Goal: Task Accomplishment & Management: Use online tool/utility

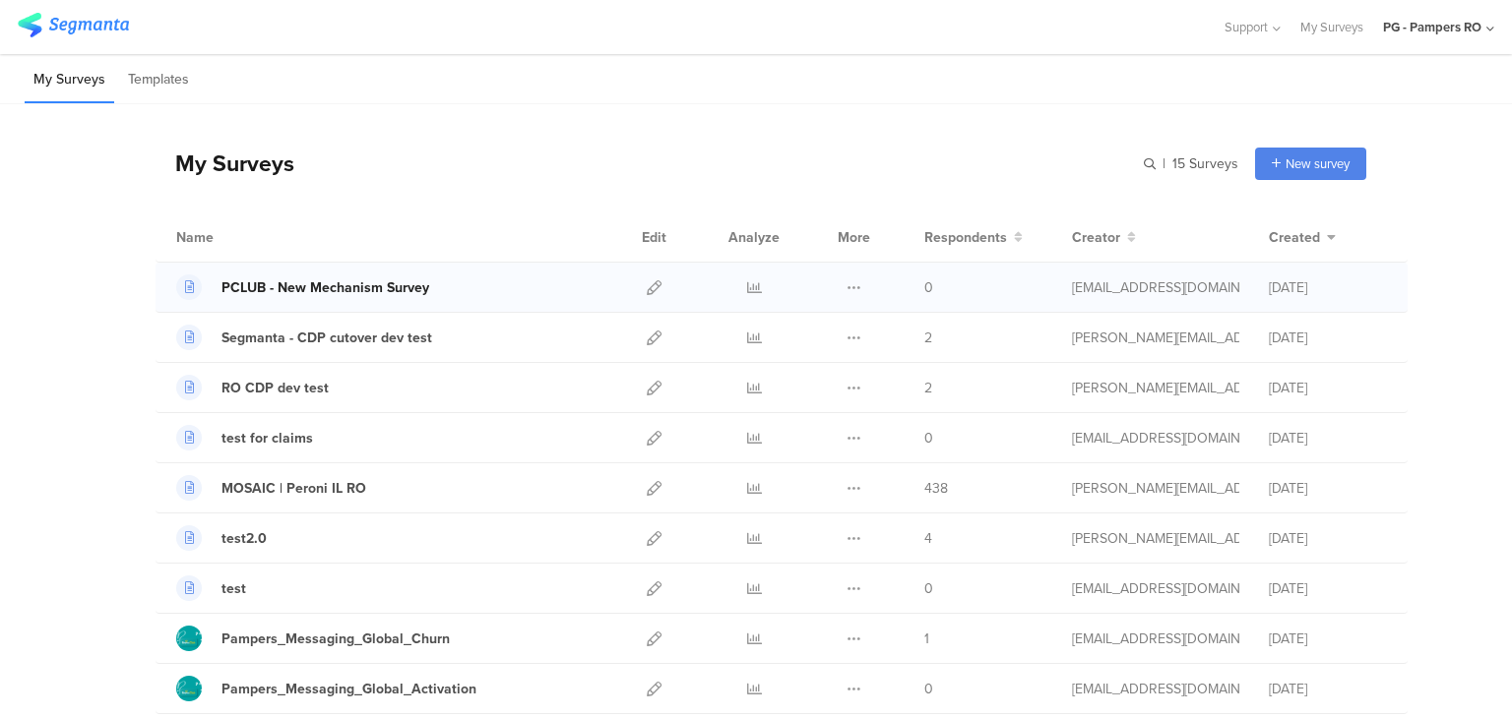
click at [332, 279] on div "PCLUB - New Mechanism Survey" at bounding box center [325, 288] width 208 height 21
click at [846, 289] on icon at bounding box center [853, 287] width 15 height 15
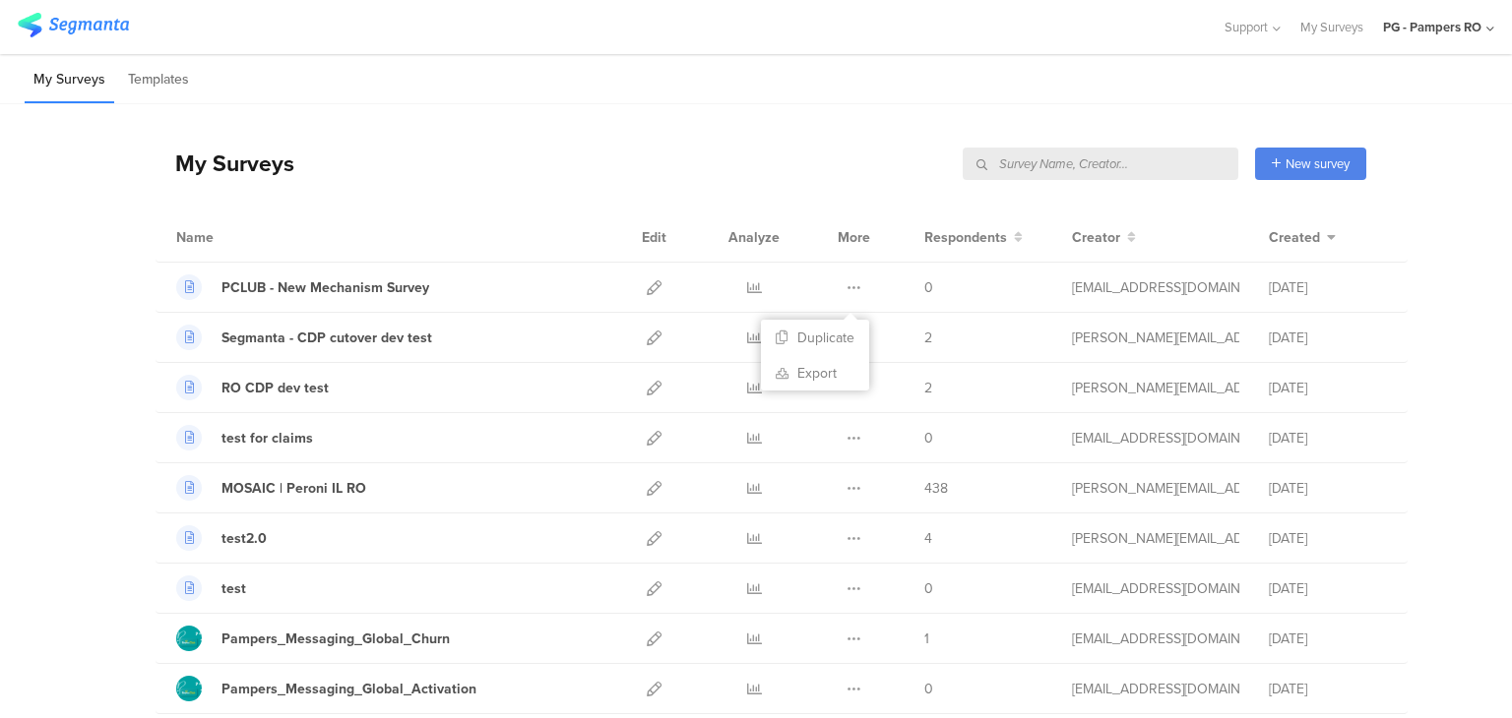
click at [837, 119] on div "My Surveys New survey Start from scratch Choose from templates Name Edit Analyz…" at bounding box center [761, 559] width 1211 height 911
click at [650, 286] on icon at bounding box center [654, 287] width 15 height 15
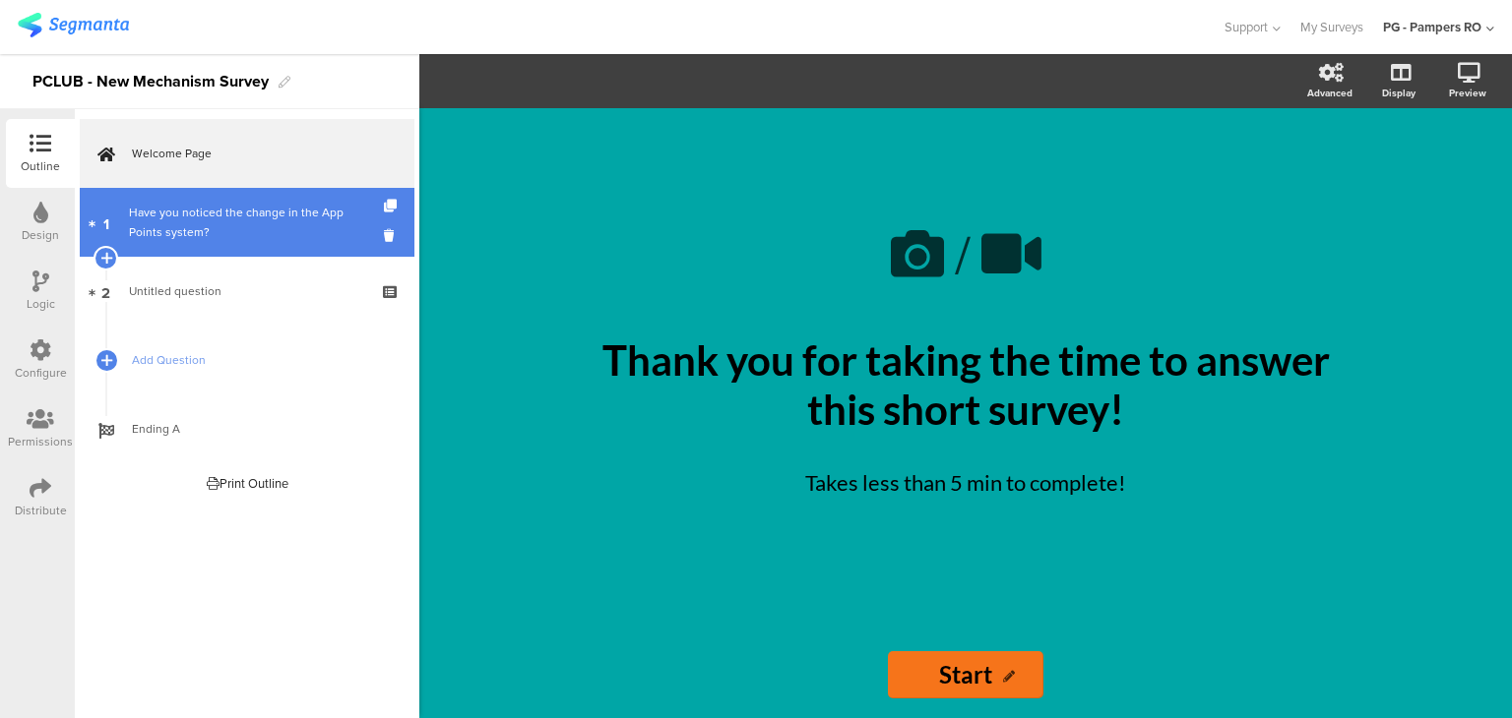
click at [174, 245] on link "1 Have you noticed the change in the App Points system?" at bounding box center [247, 222] width 335 height 69
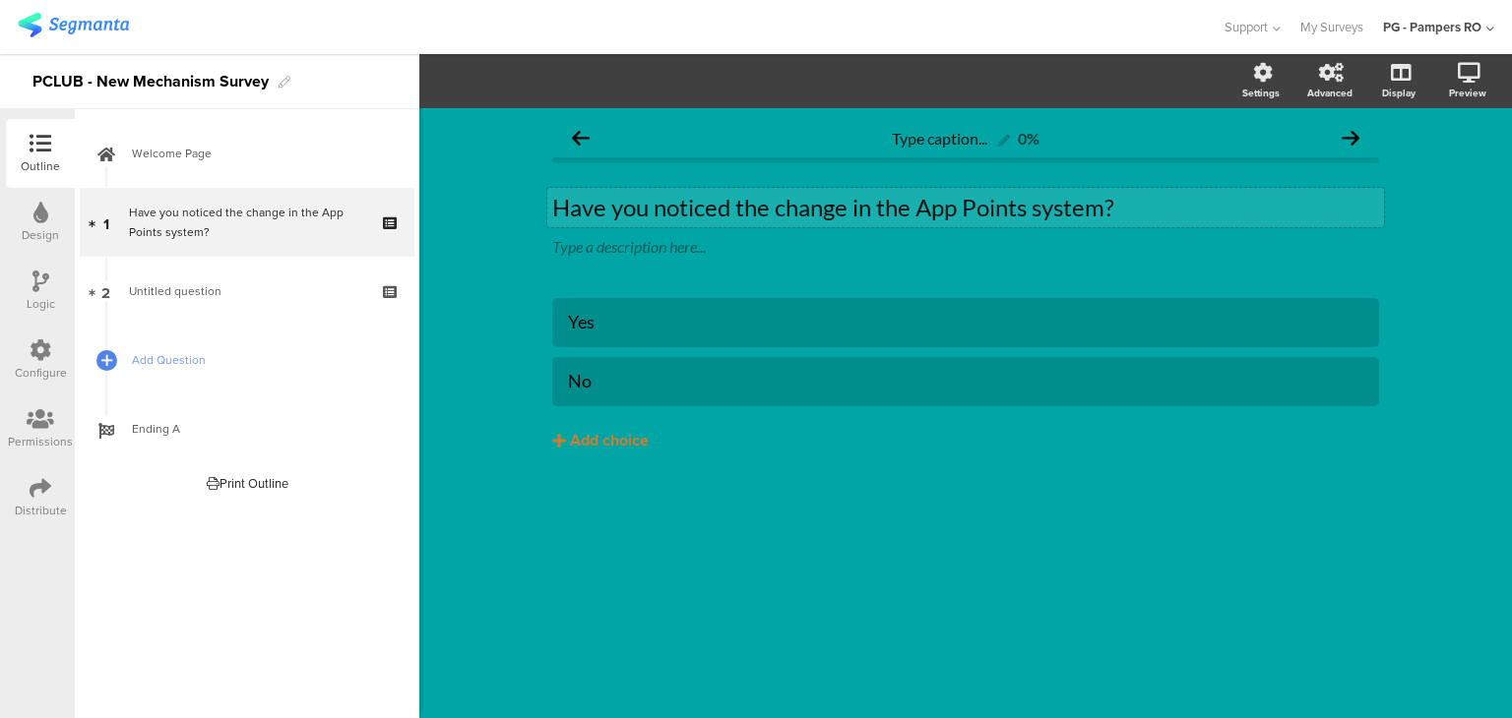
click at [944, 213] on p "Have you noticed the change in the App Points system?" at bounding box center [965, 208] width 827 height 30
drag, startPoint x: 914, startPoint y: 212, endPoint x: 1024, endPoint y: 214, distance: 109.3
click at [1024, 214] on p "Have you noticed the change in the App Points system?" at bounding box center [965, 208] width 827 height 30
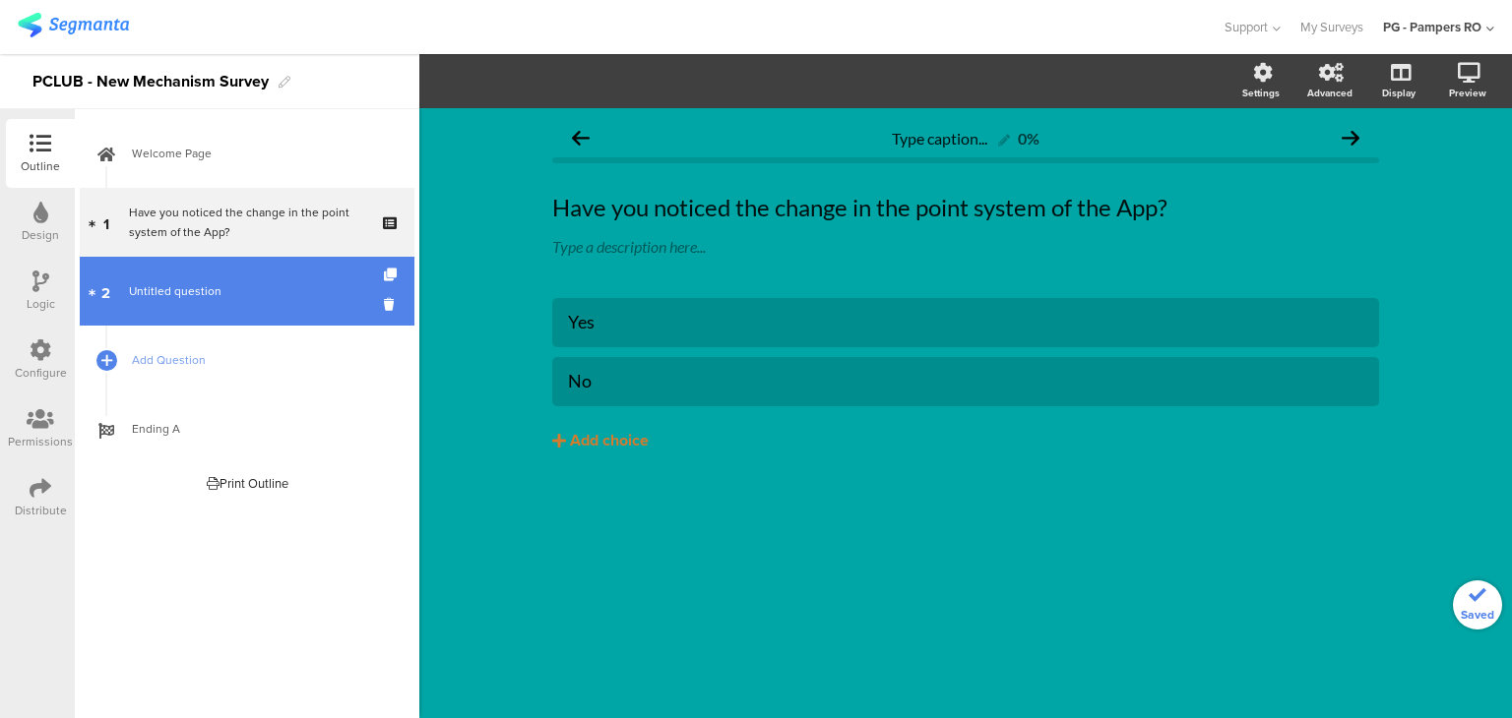
click at [326, 289] on span "Untitled question" at bounding box center [246, 291] width 235 height 20
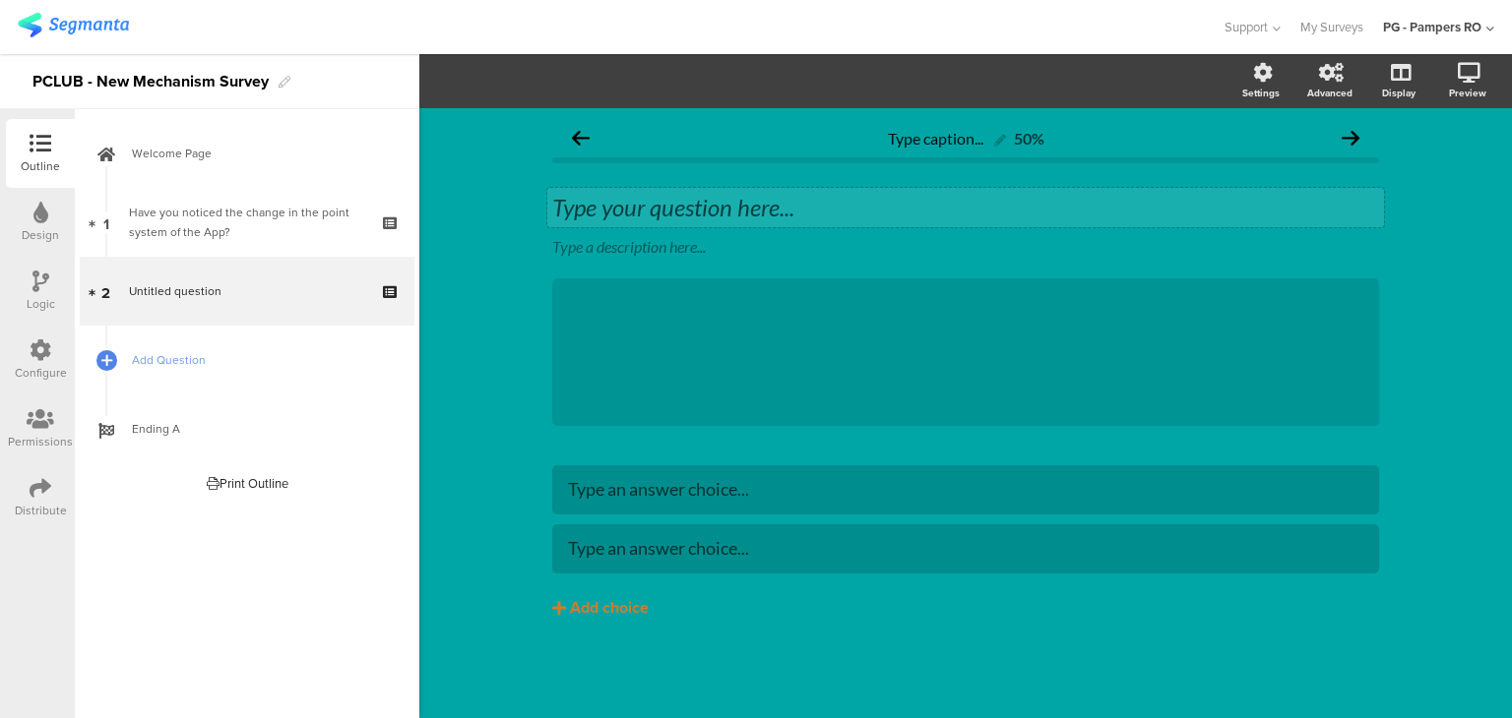
click at [657, 209] on div "Type your question here..." at bounding box center [965, 207] width 837 height 39
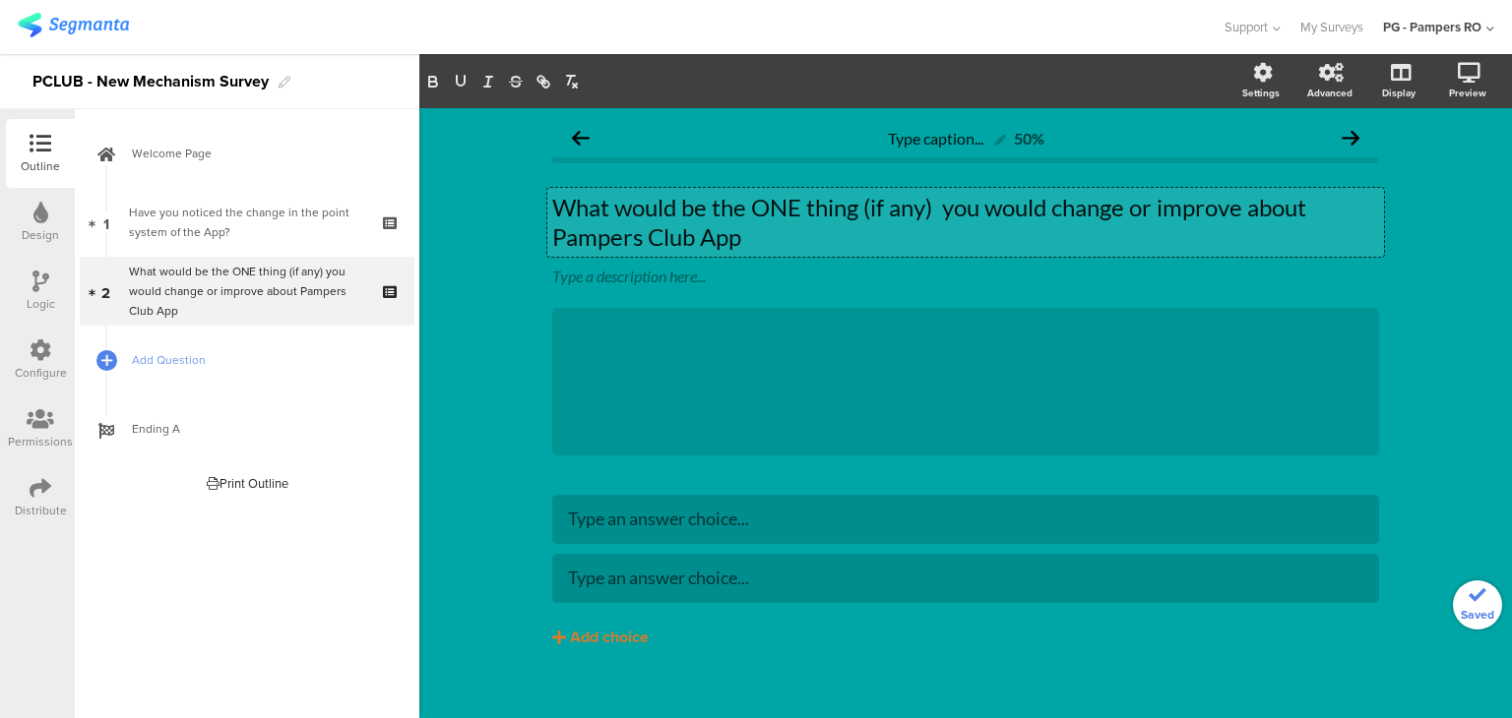
drag, startPoint x: 930, startPoint y: 202, endPoint x: 1050, endPoint y: 234, distance: 124.4
click at [931, 202] on p "What would be the ONE thing (if any) you would change or improve about Pampers …" at bounding box center [965, 222] width 827 height 59
click at [775, 206] on p "What would be the ONE thing (if any) you would change or improve about Pampers …" at bounding box center [965, 222] width 827 height 59
click at [810, 223] on p "What would be the one thing (if any) you would change or improve about Pampers …" at bounding box center [965, 222] width 827 height 59
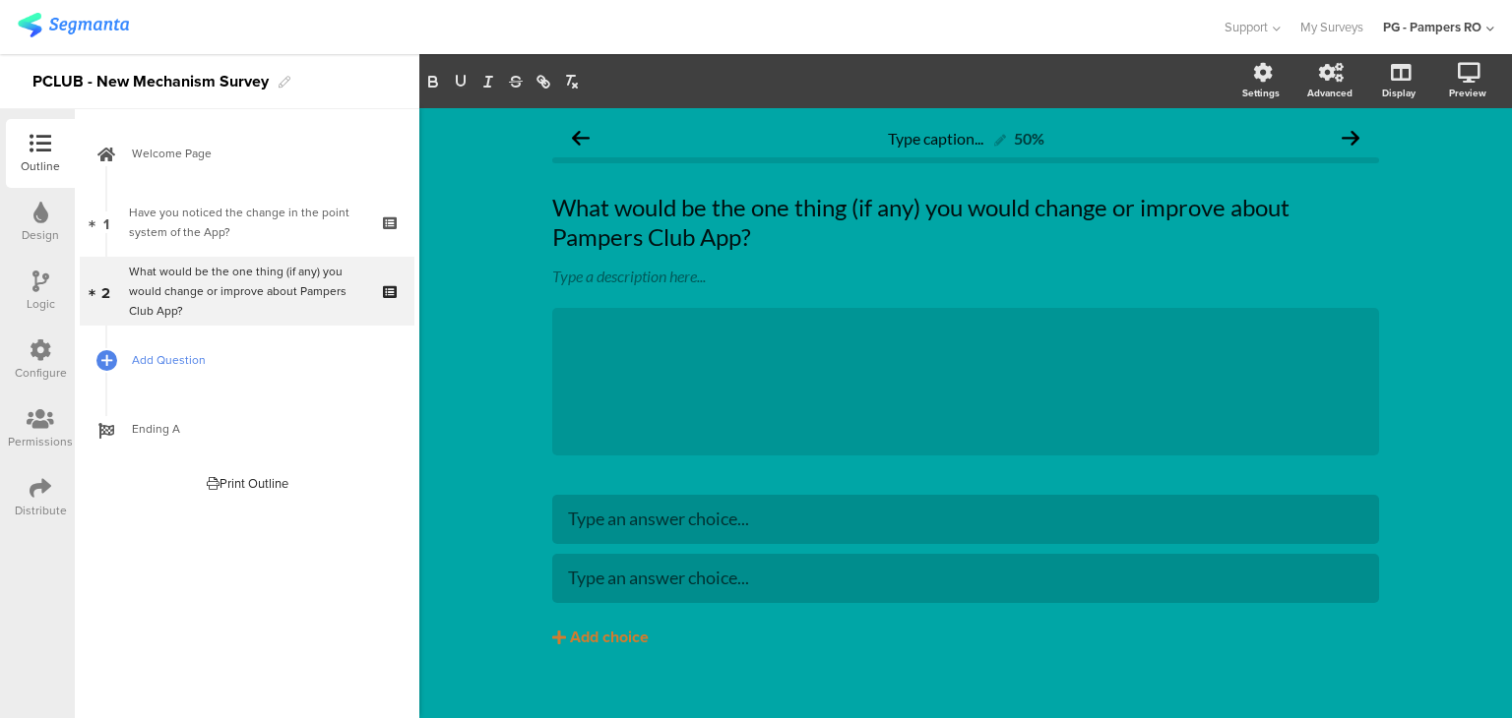
click at [181, 359] on span "Add Question" at bounding box center [258, 360] width 252 height 20
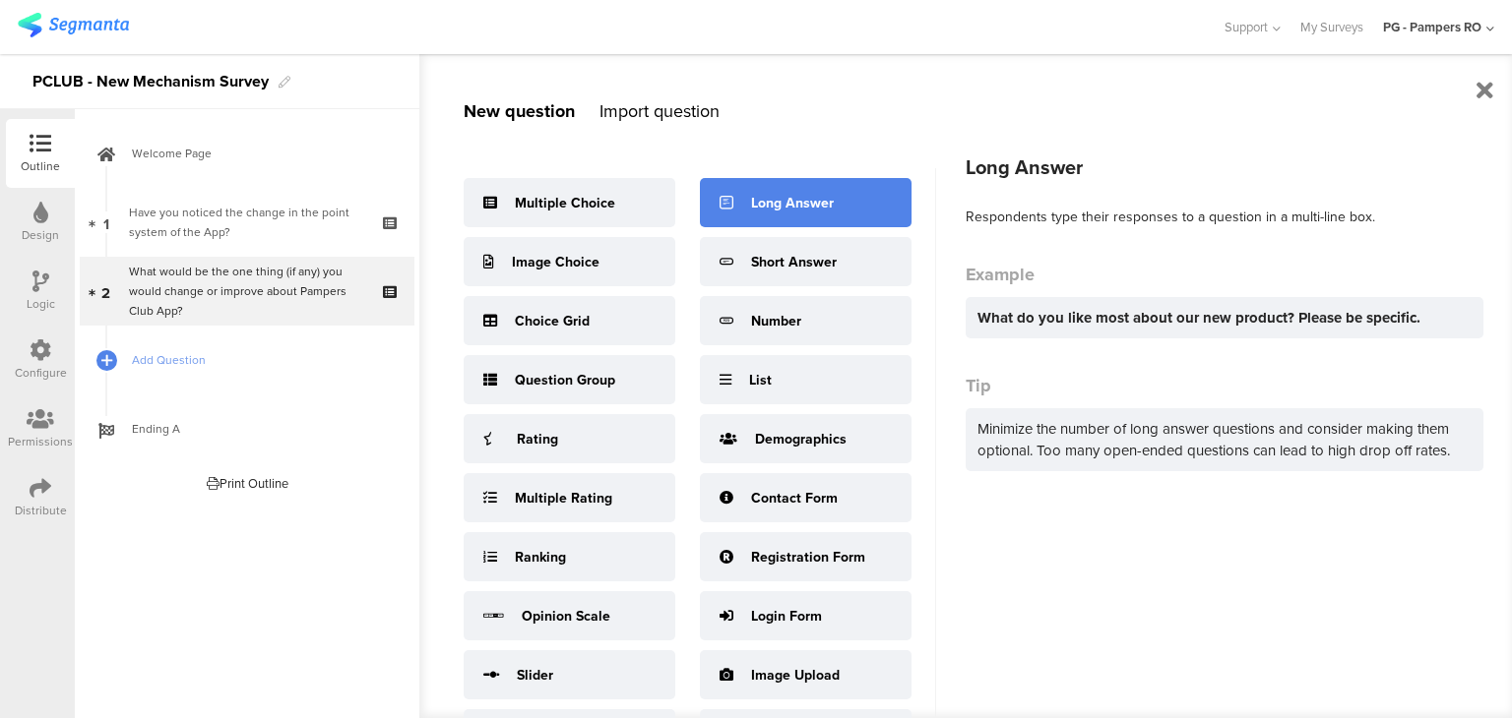
click at [791, 210] on div "Long Answer" at bounding box center [792, 203] width 83 height 21
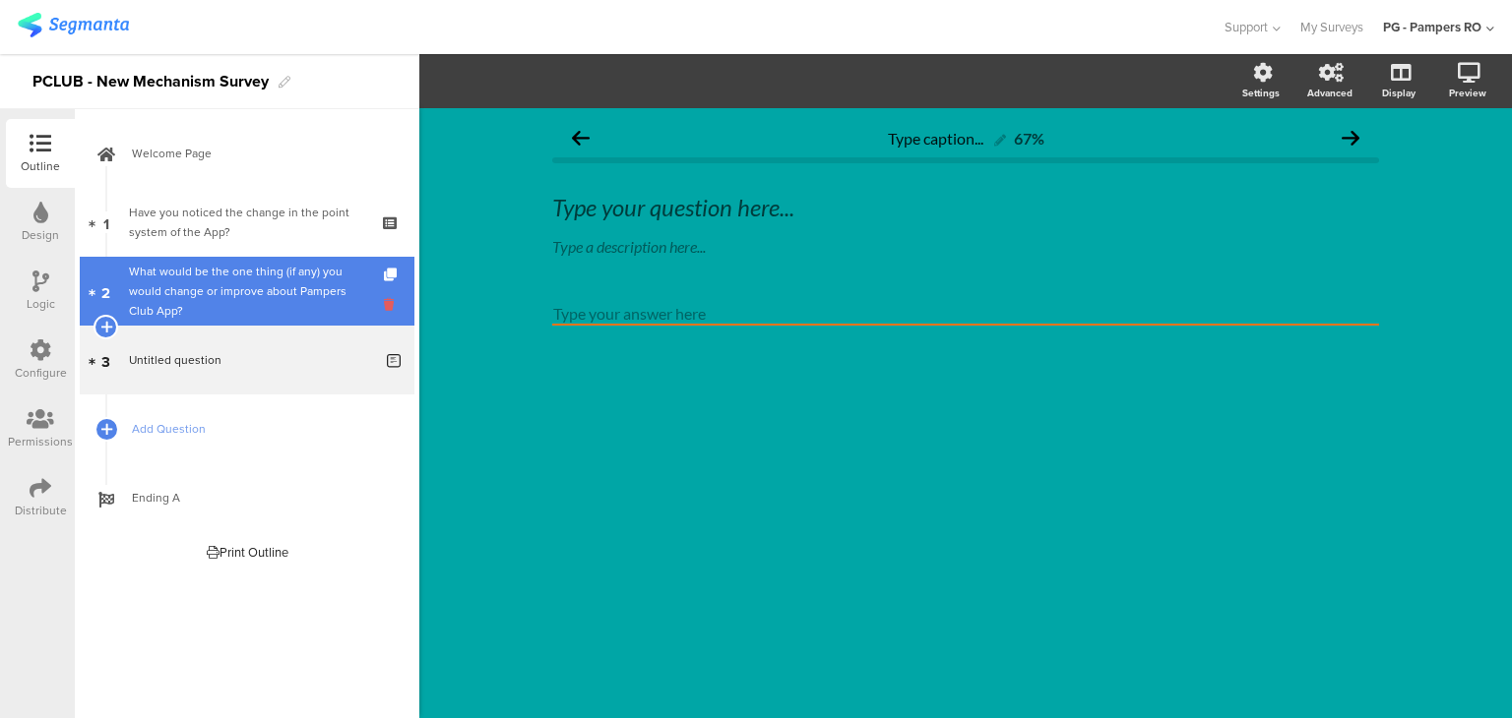
click at [391, 305] on icon at bounding box center [392, 304] width 17 height 19
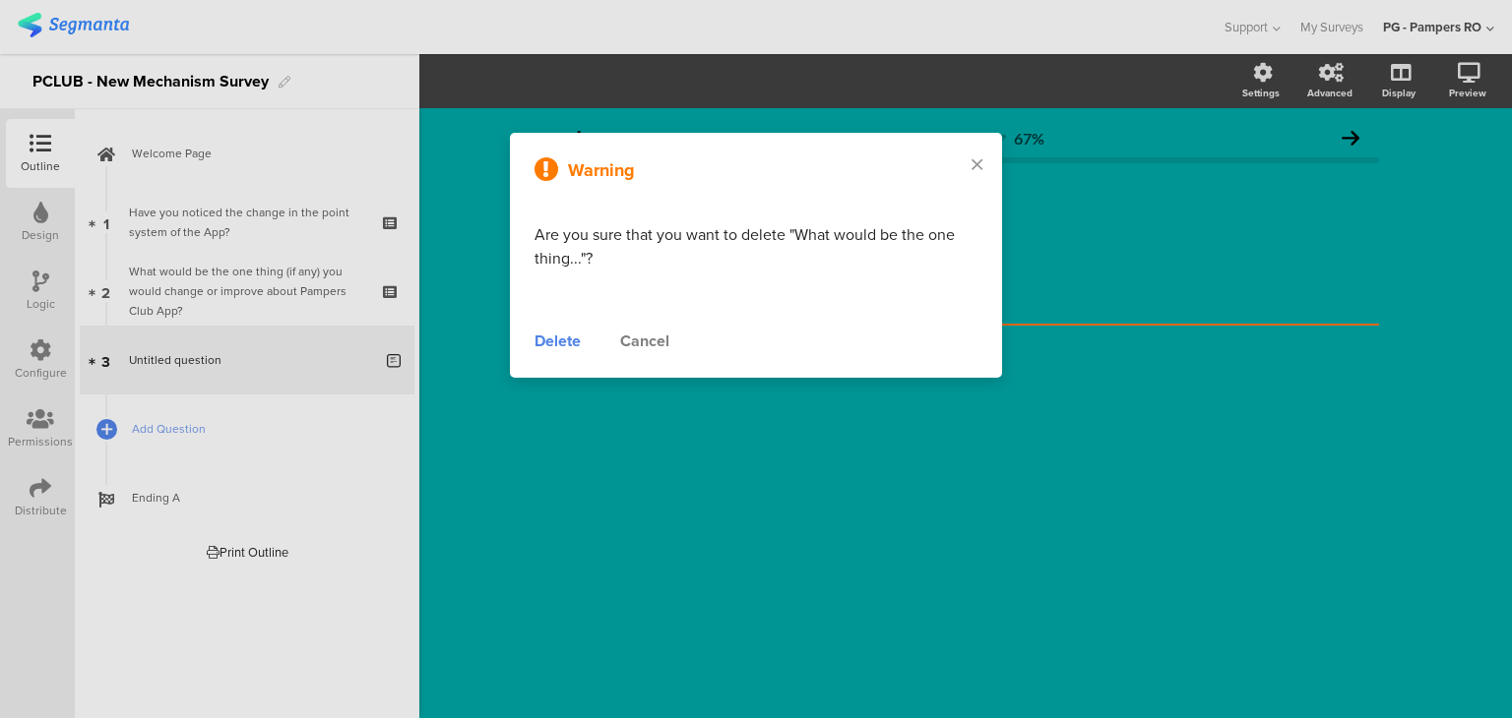
click at [561, 347] on div "Delete" at bounding box center [557, 342] width 46 height 24
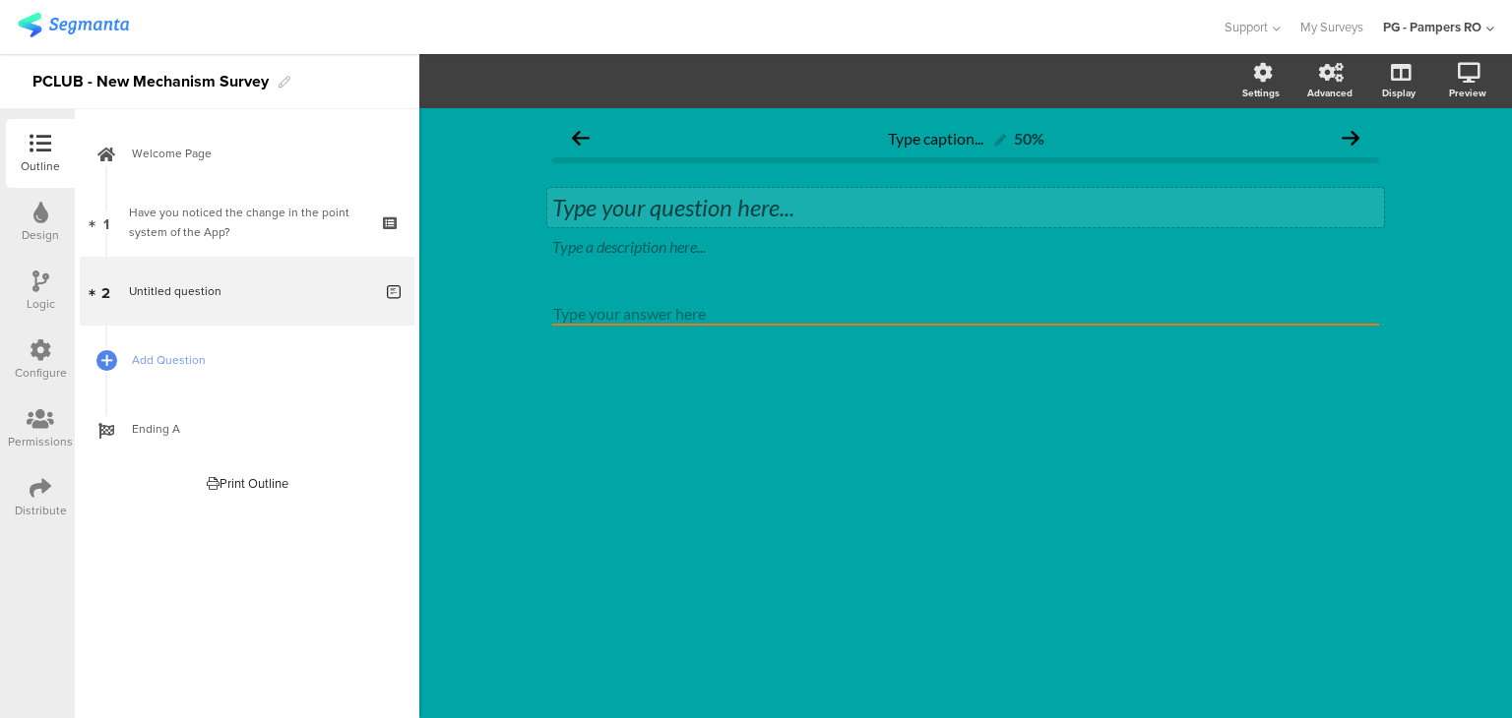
click at [672, 210] on div "Type your question here..." at bounding box center [965, 207] width 837 height 39
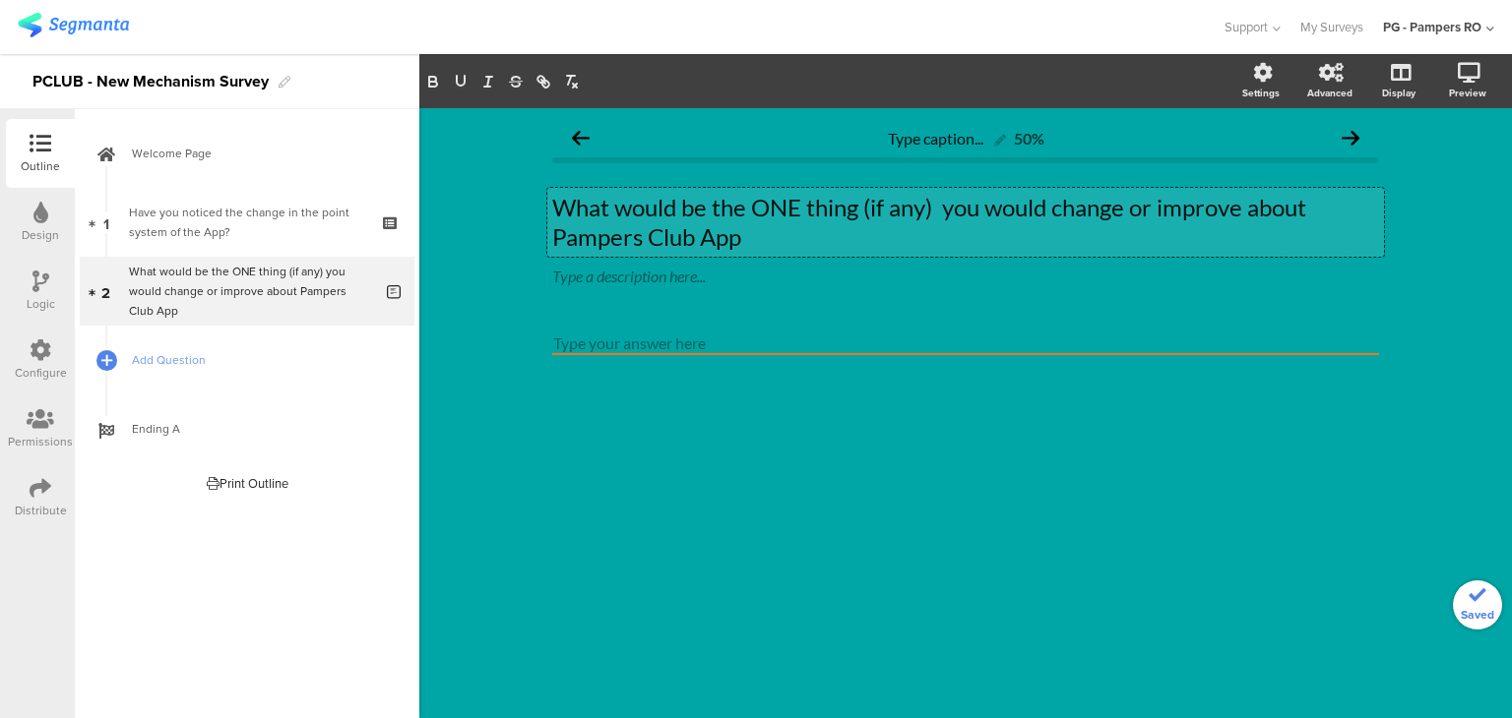
click at [782, 194] on p "What would be the ONE thing (if any) you would change or improve about Pampers …" at bounding box center [965, 222] width 827 height 59
click at [782, 198] on p "What would be the ONE thing (if any) you would change or improve about Pampers …" at bounding box center [965, 222] width 827 height 59
drag, startPoint x: 921, startPoint y: 208, endPoint x: 1004, endPoint y: 209, distance: 82.7
click at [922, 208] on p "What would be the one thing (if any) you would change or improve about Pampers …" at bounding box center [965, 222] width 827 height 59
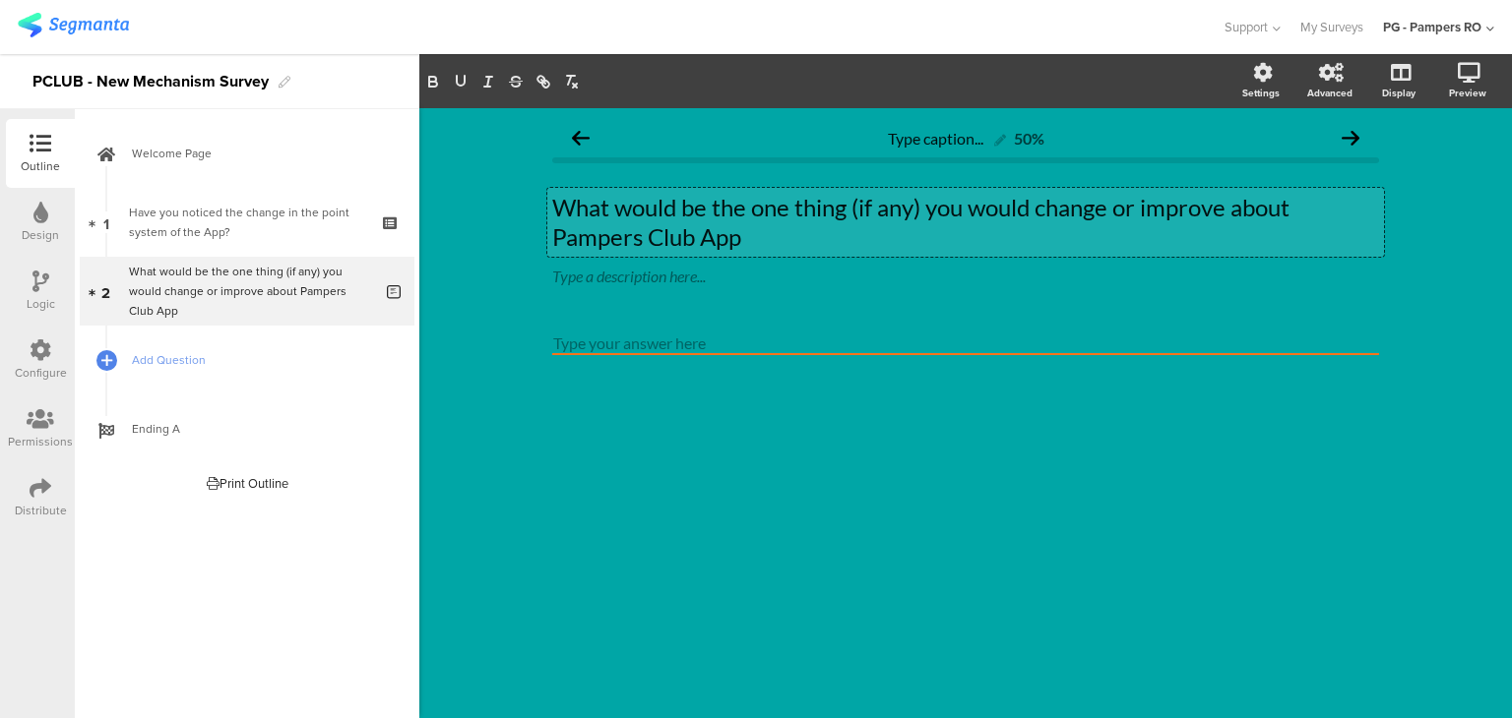
click at [970, 241] on p "What would be the one thing (if any) you would change or improve about Pampers …" at bounding box center [965, 222] width 827 height 59
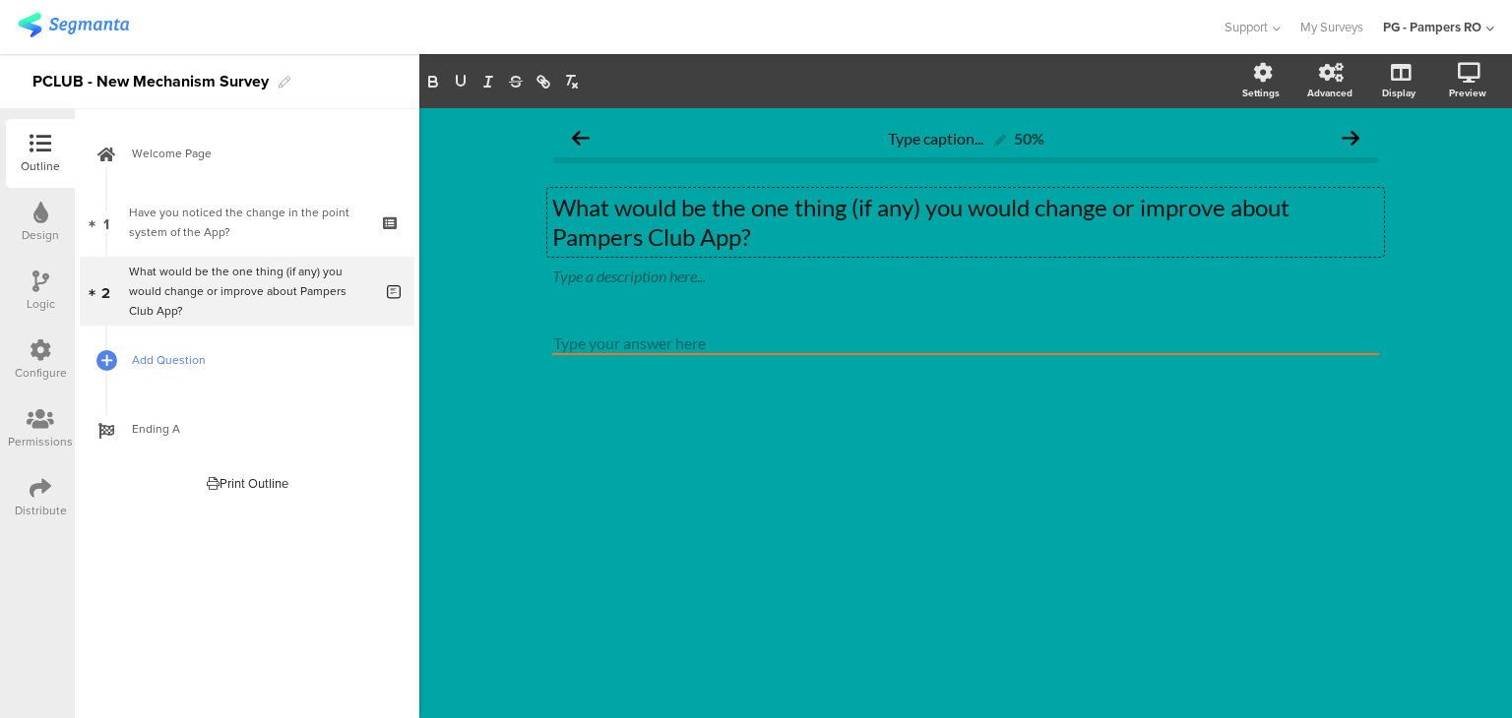
click at [140, 363] on span "Add Question" at bounding box center [258, 360] width 252 height 20
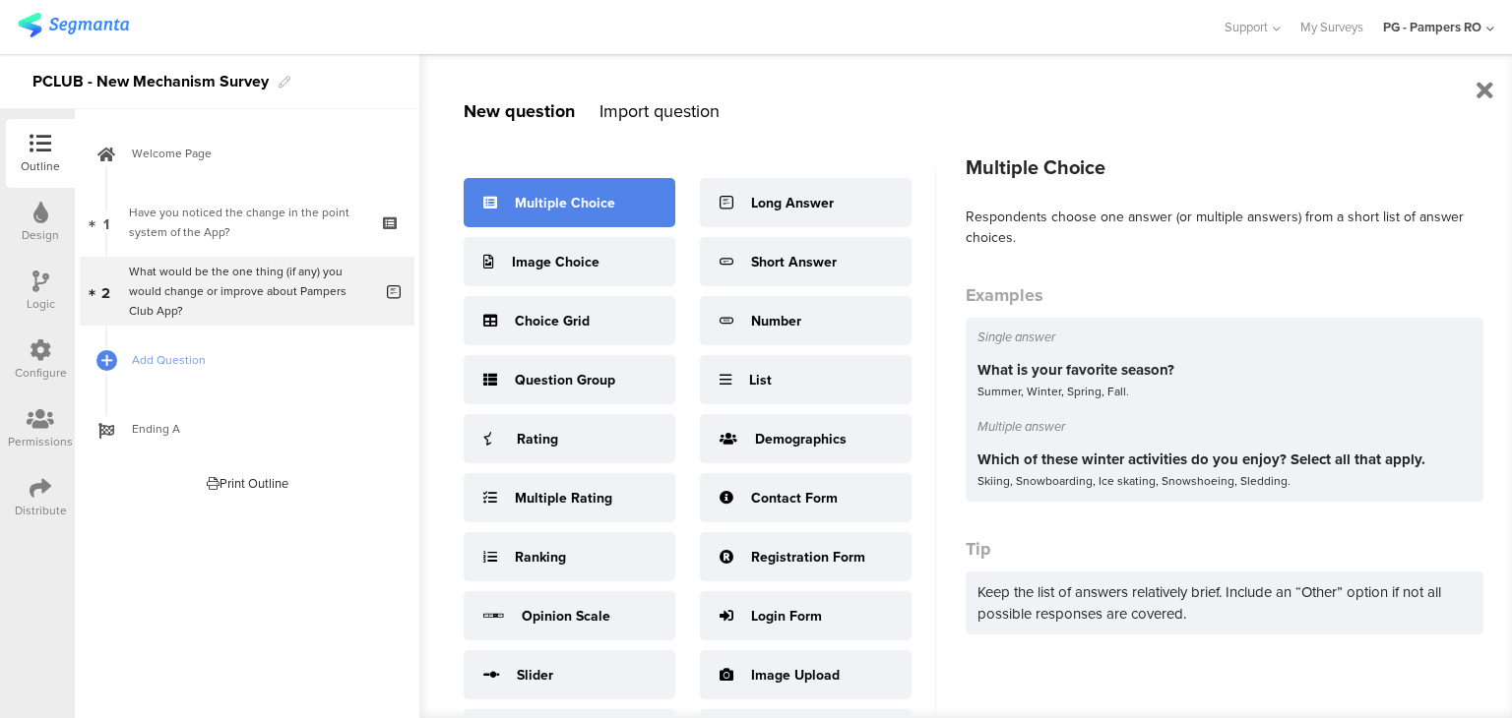
click at [577, 205] on div "Multiple Choice" at bounding box center [565, 203] width 100 height 21
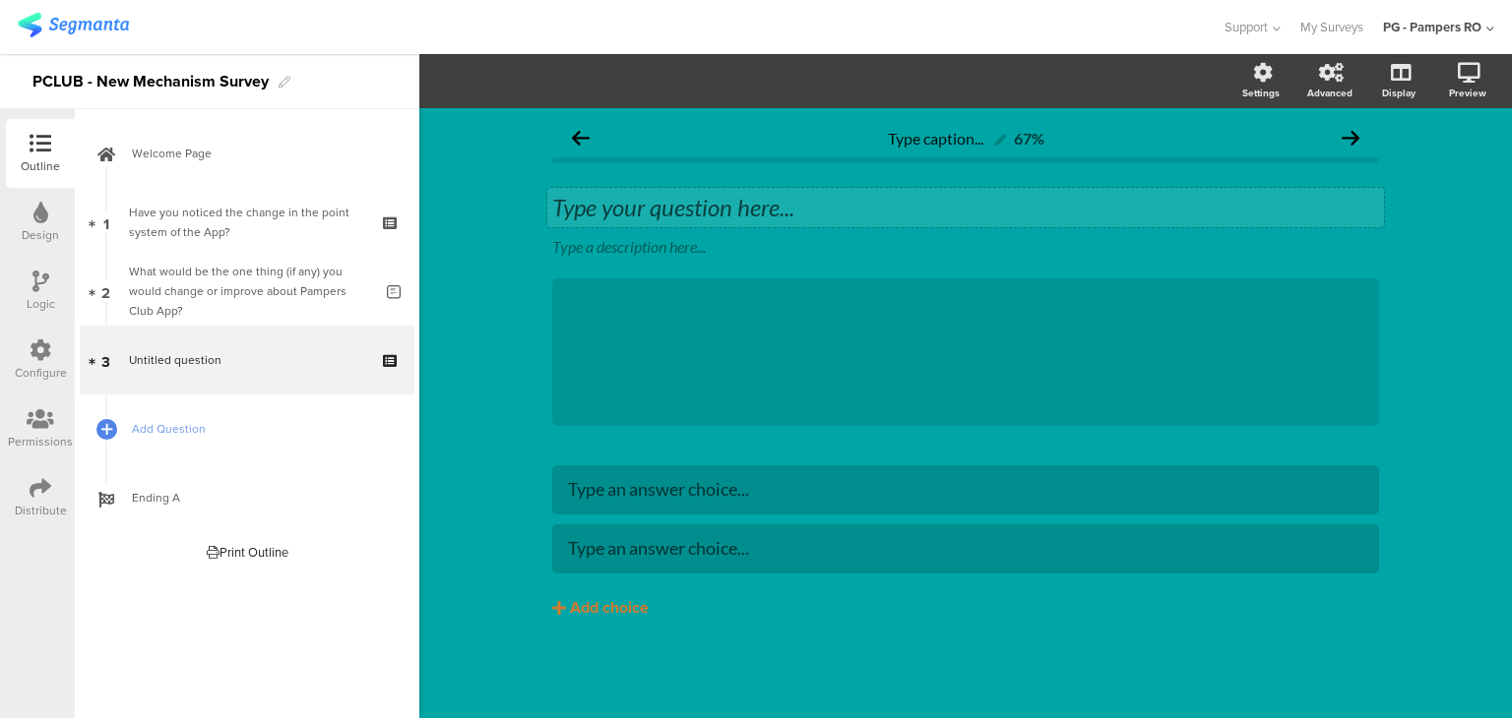
click at [685, 221] on div "Type your question here..." at bounding box center [965, 207] width 837 height 39
click at [622, 602] on div "Add choice" at bounding box center [609, 608] width 79 height 21
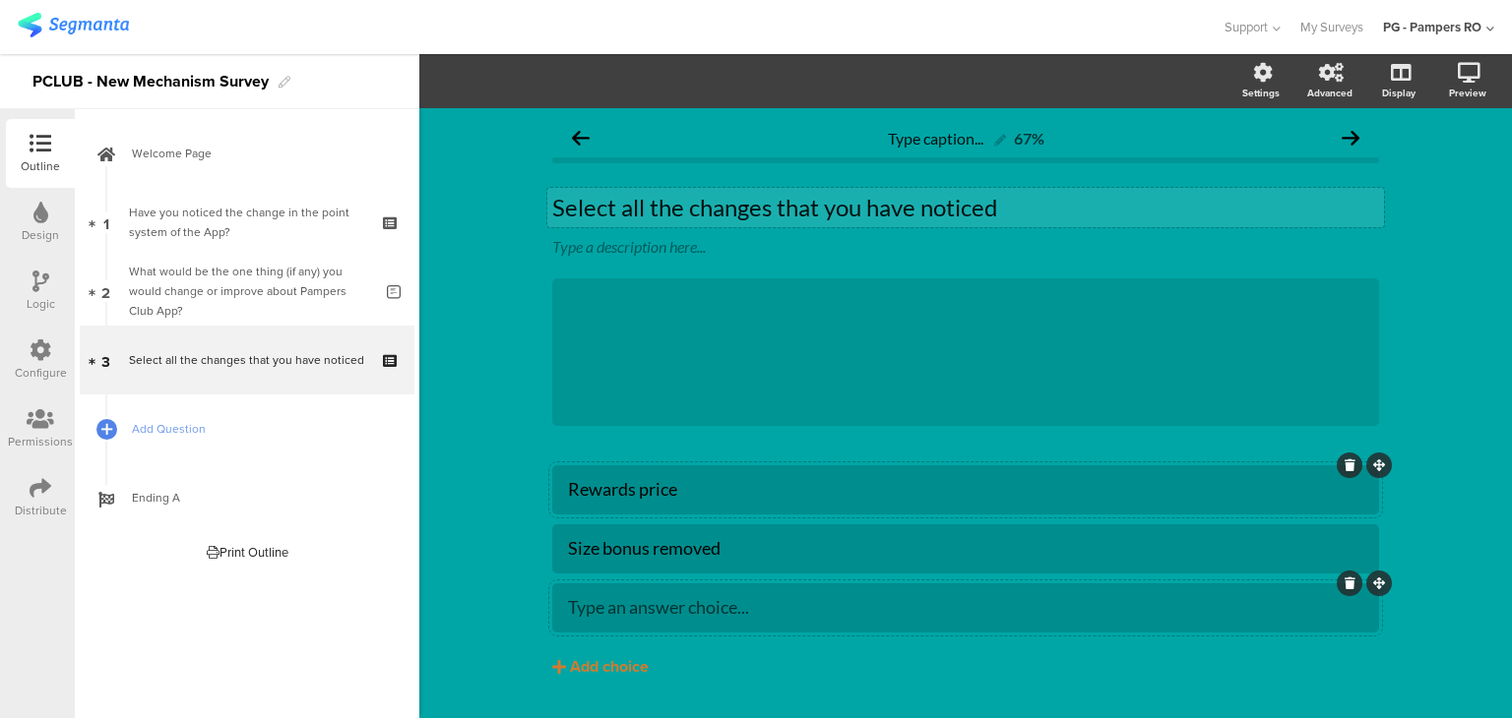
click at [675, 489] on div "Rewards price" at bounding box center [965, 489] width 795 height 23
drag, startPoint x: 622, startPoint y: 489, endPoint x: 670, endPoint y: 481, distance: 48.9
click at [628, 489] on div "Rewards price increased" at bounding box center [965, 489] width 795 height 23
click at [793, 611] on div at bounding box center [965, 607] width 795 height 23
